Goal: Task Accomplishment & Management: Use online tool/utility

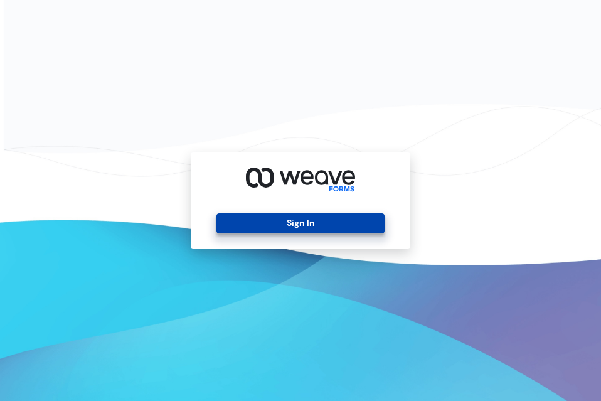
click at [276, 222] on button "Sign In" at bounding box center [299, 223] width 167 height 20
